Goal: Check status: Check status

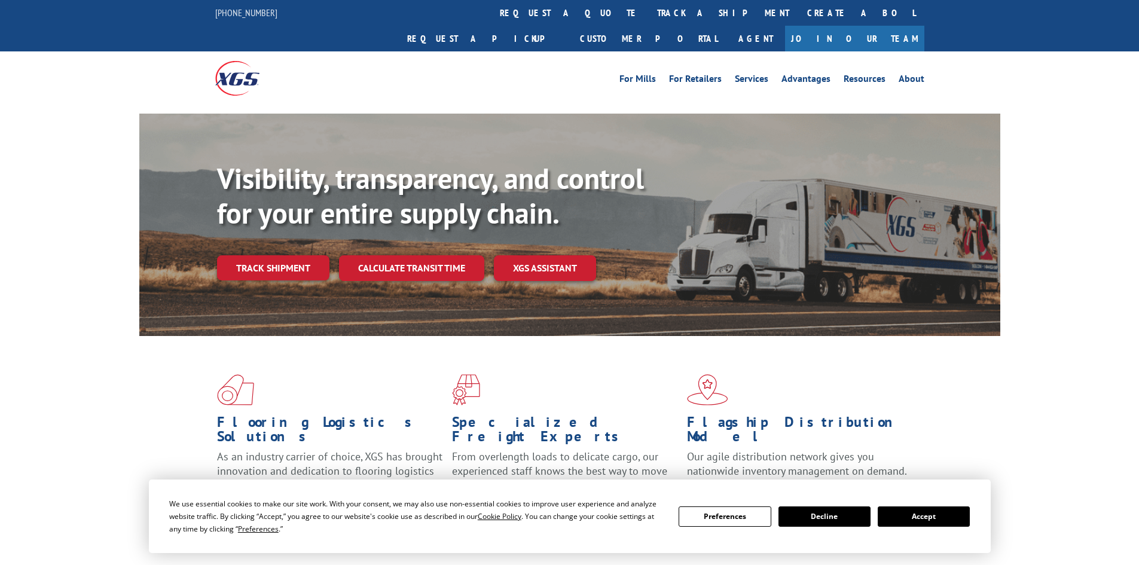
click at [916, 512] on button "Accept" at bounding box center [924, 516] width 92 height 20
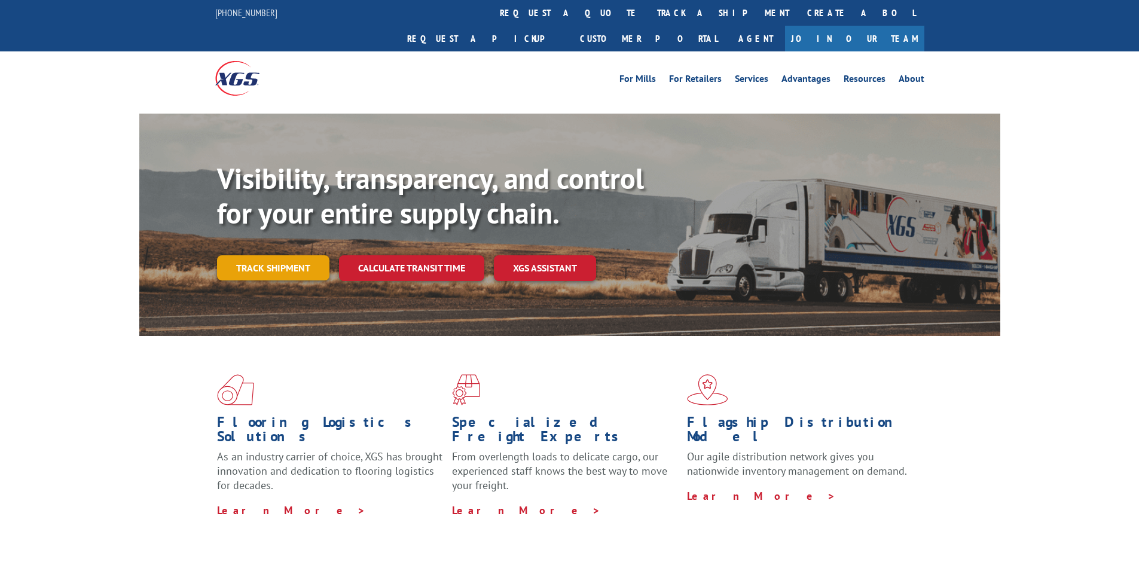
click at [305, 255] on link "Track shipment" at bounding box center [273, 267] width 112 height 25
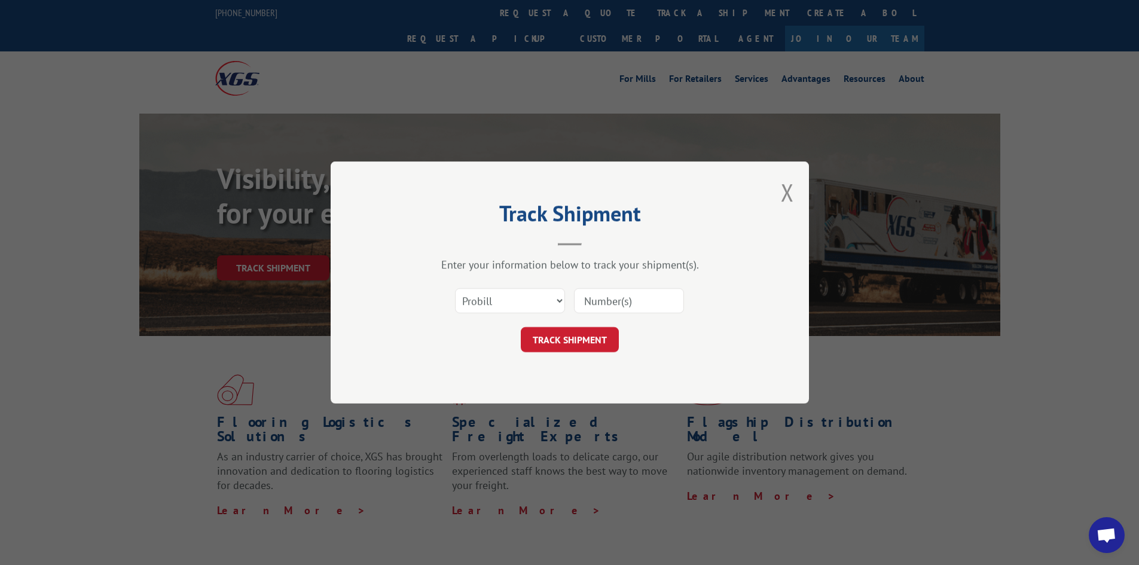
paste input "038459"
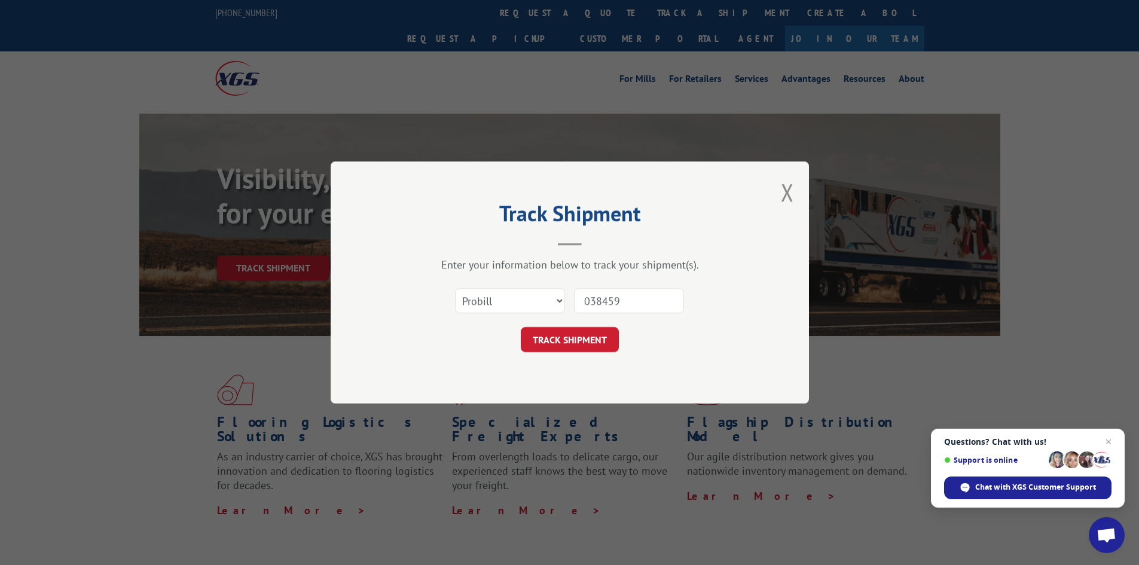
type input "038459"
drag, startPoint x: 517, startPoint y: 289, endPoint x: 518, endPoint y: 302, distance: 13.8
click at [518, 302] on select "Select category... Probill BOL PO" at bounding box center [510, 300] width 110 height 25
select select "bol"
click at [455, 288] on select "Select category... Probill BOL PO" at bounding box center [510, 300] width 110 height 25
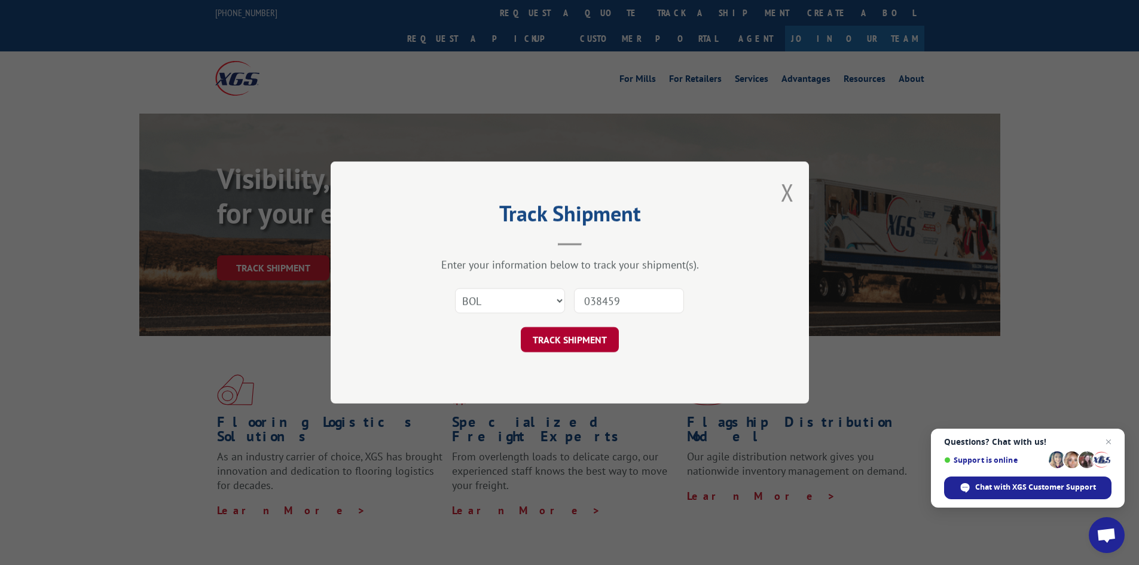
click at [589, 343] on button "TRACK SHIPMENT" at bounding box center [570, 339] width 98 height 25
click at [785, 196] on button "Close modal" at bounding box center [787, 192] width 13 height 32
